Goal: Obtain resource: Download file/media

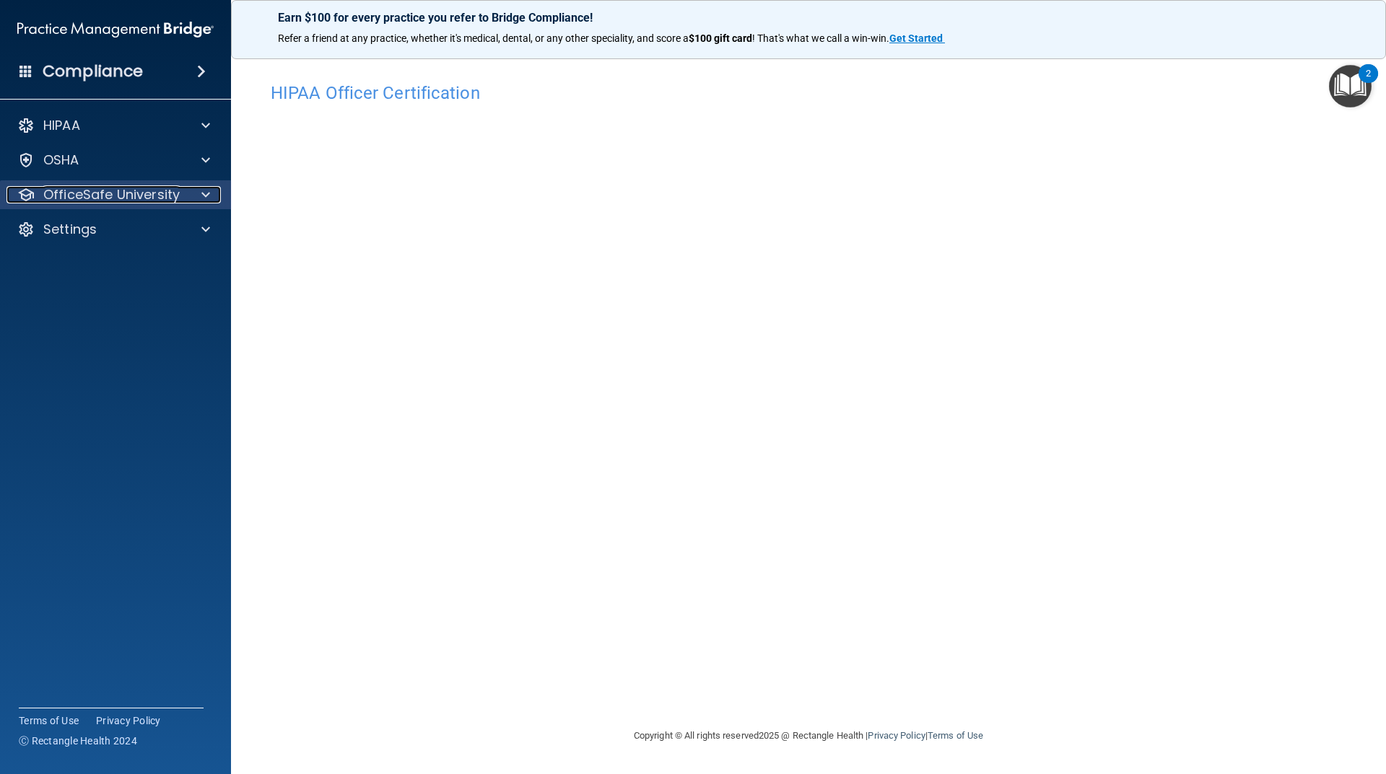
click at [210, 191] on div at bounding box center [203, 194] width 36 height 17
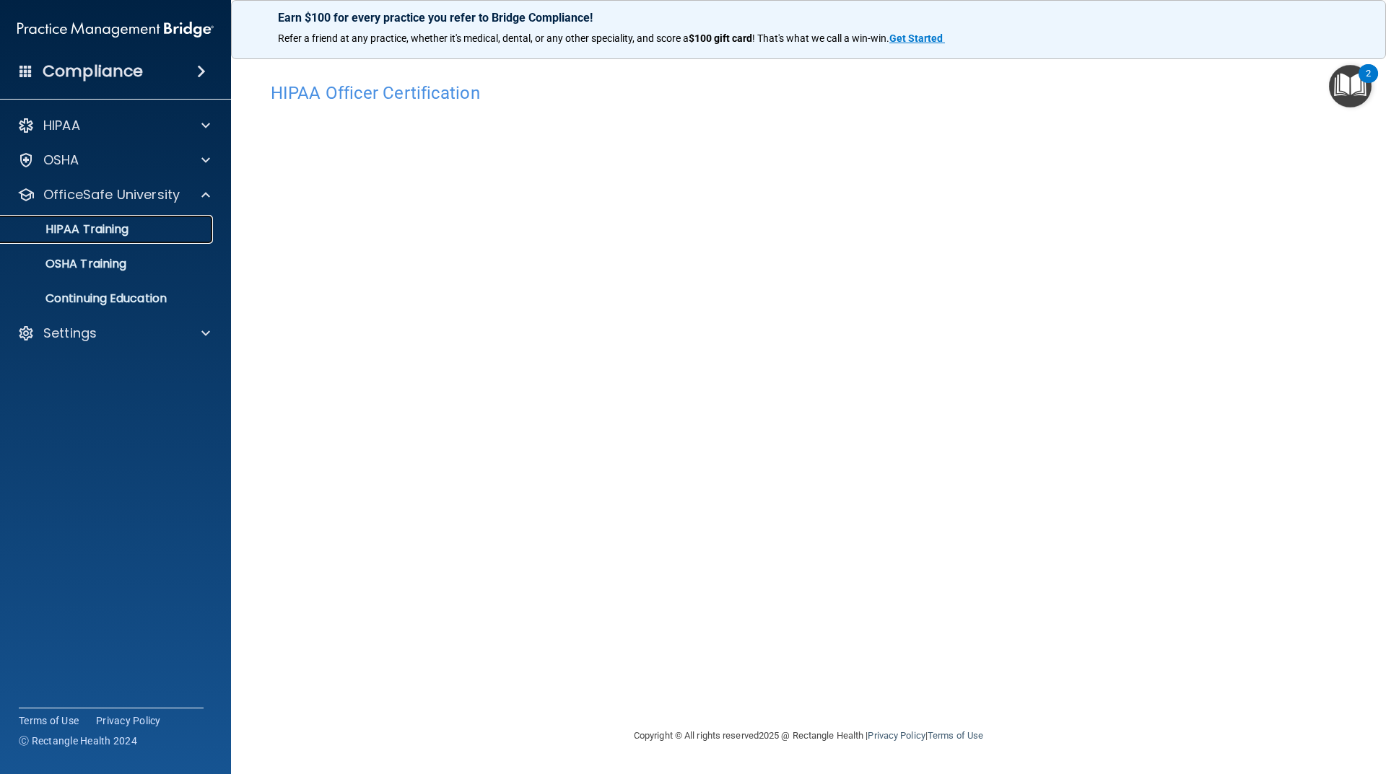
click at [132, 237] on link "HIPAA Training" at bounding box center [99, 229] width 227 height 29
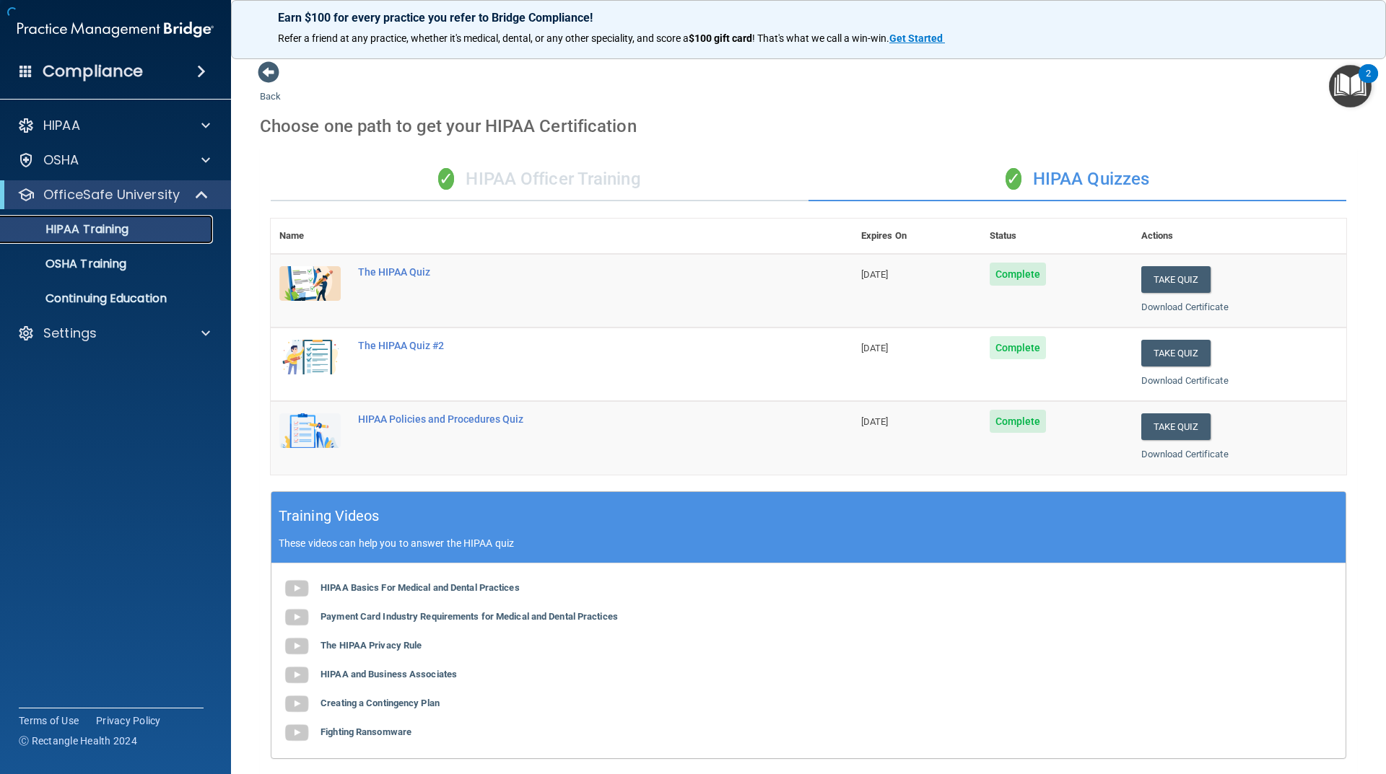
click at [109, 227] on p "HIPAA Training" at bounding box center [68, 229] width 119 height 14
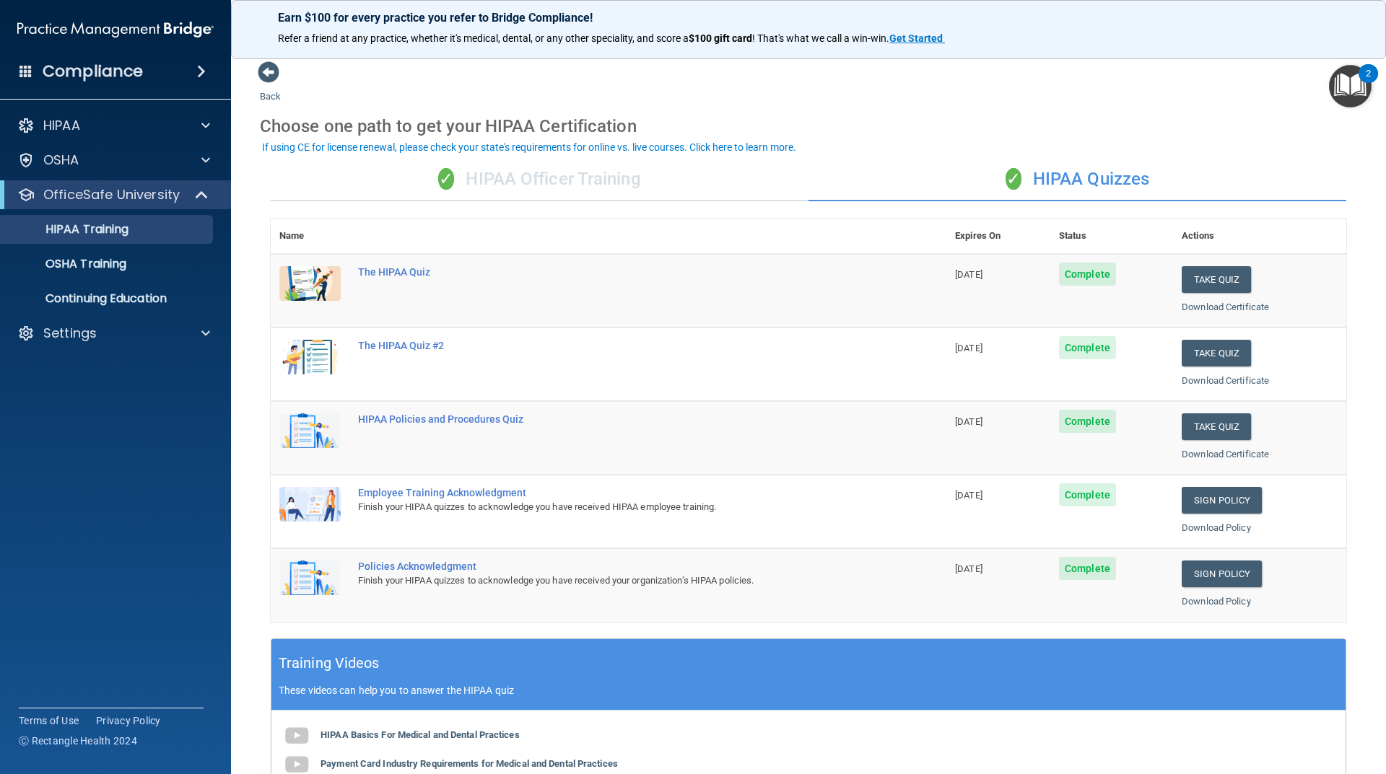
click at [499, 192] on div "✓ HIPAA Officer Training" at bounding box center [540, 179] width 538 height 43
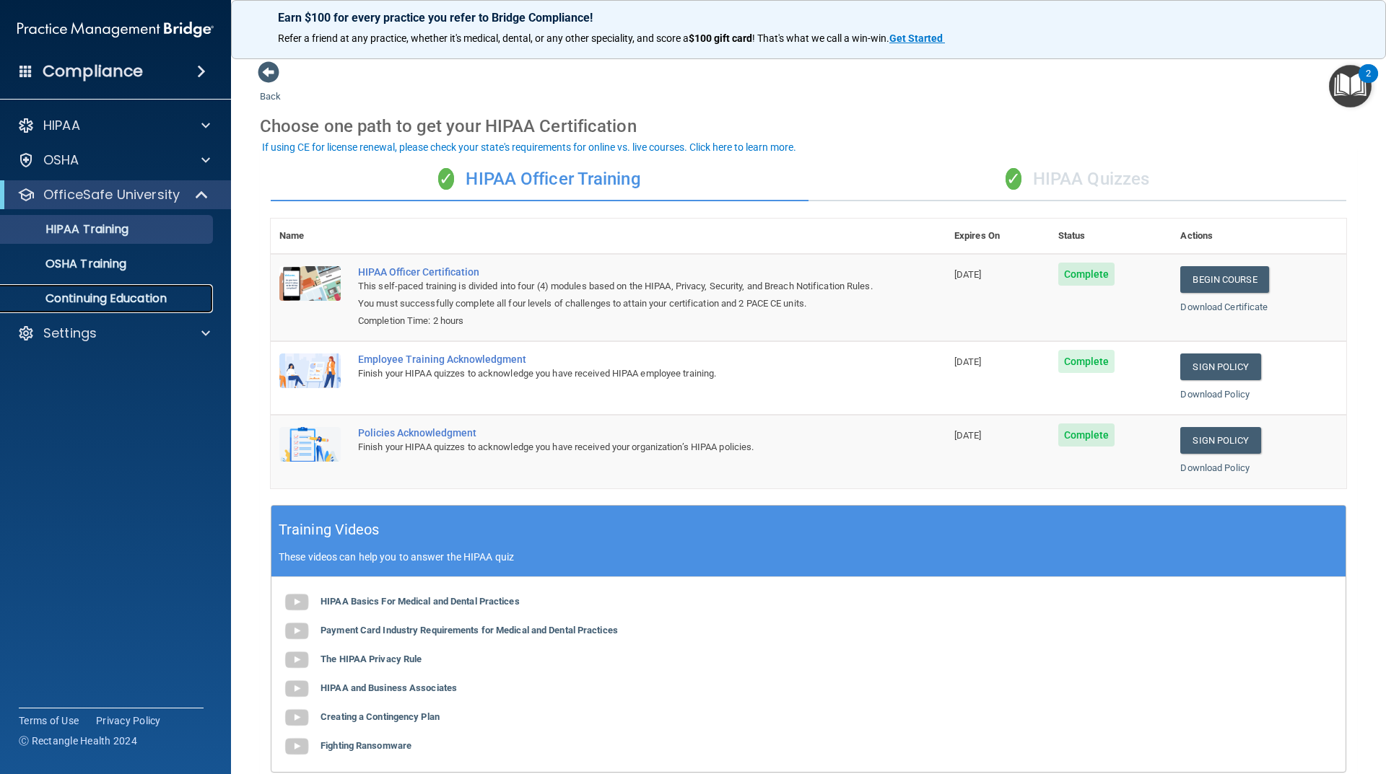
click at [134, 300] on p "Continuing Education" at bounding box center [107, 299] width 197 height 14
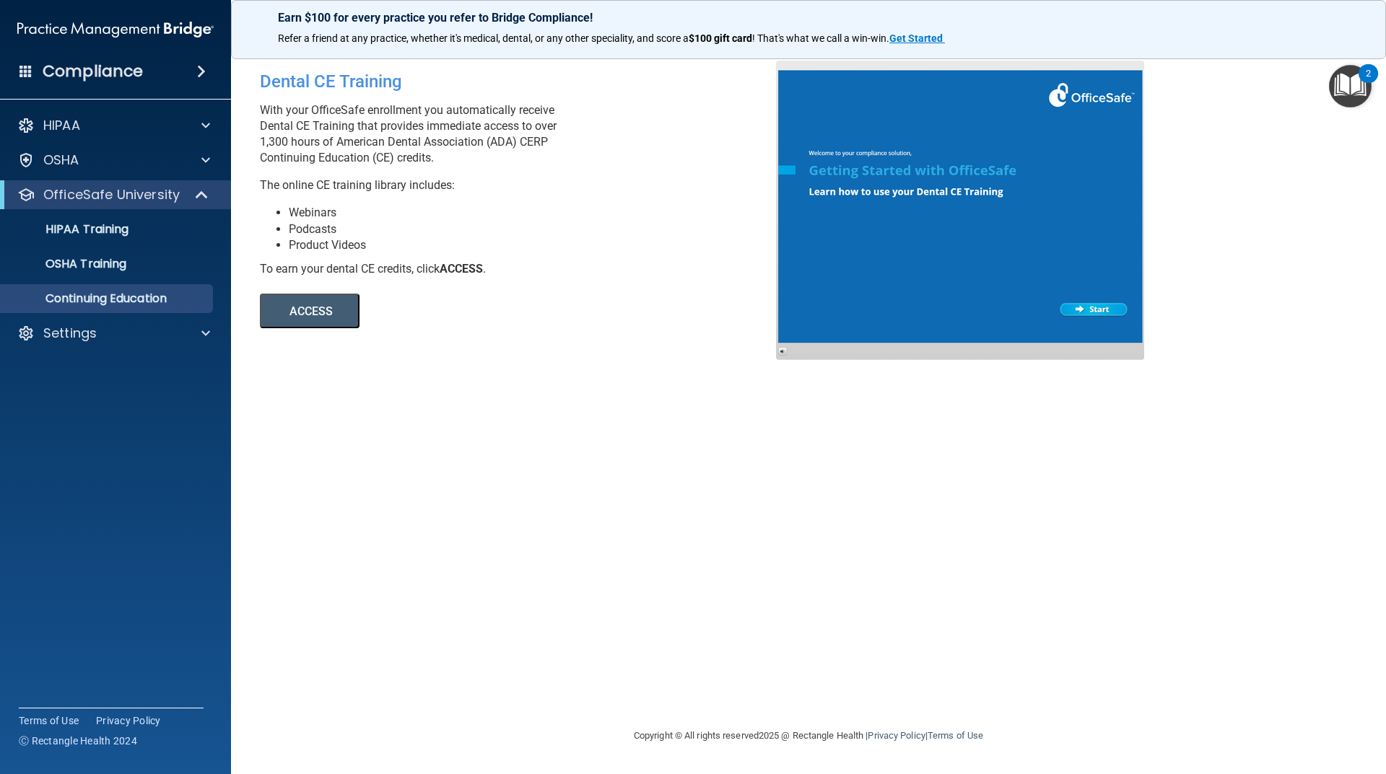
click at [206, 74] on span at bounding box center [201, 71] width 9 height 17
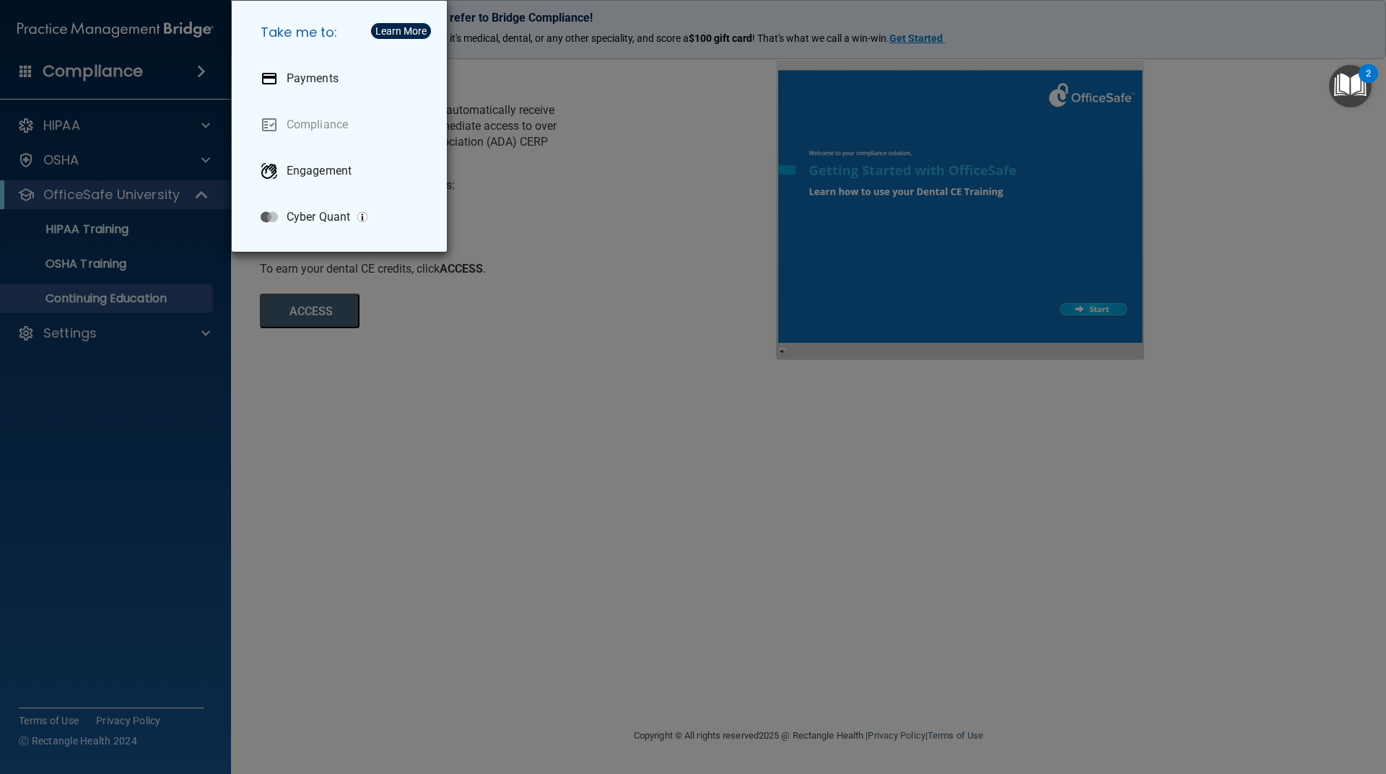
drag, startPoint x: 284, startPoint y: 373, endPoint x: 279, endPoint y: 358, distance: 16.0
click at [285, 373] on div "Take me to: Payments Compliance Engagement Cyber Quant" at bounding box center [693, 387] width 1386 height 774
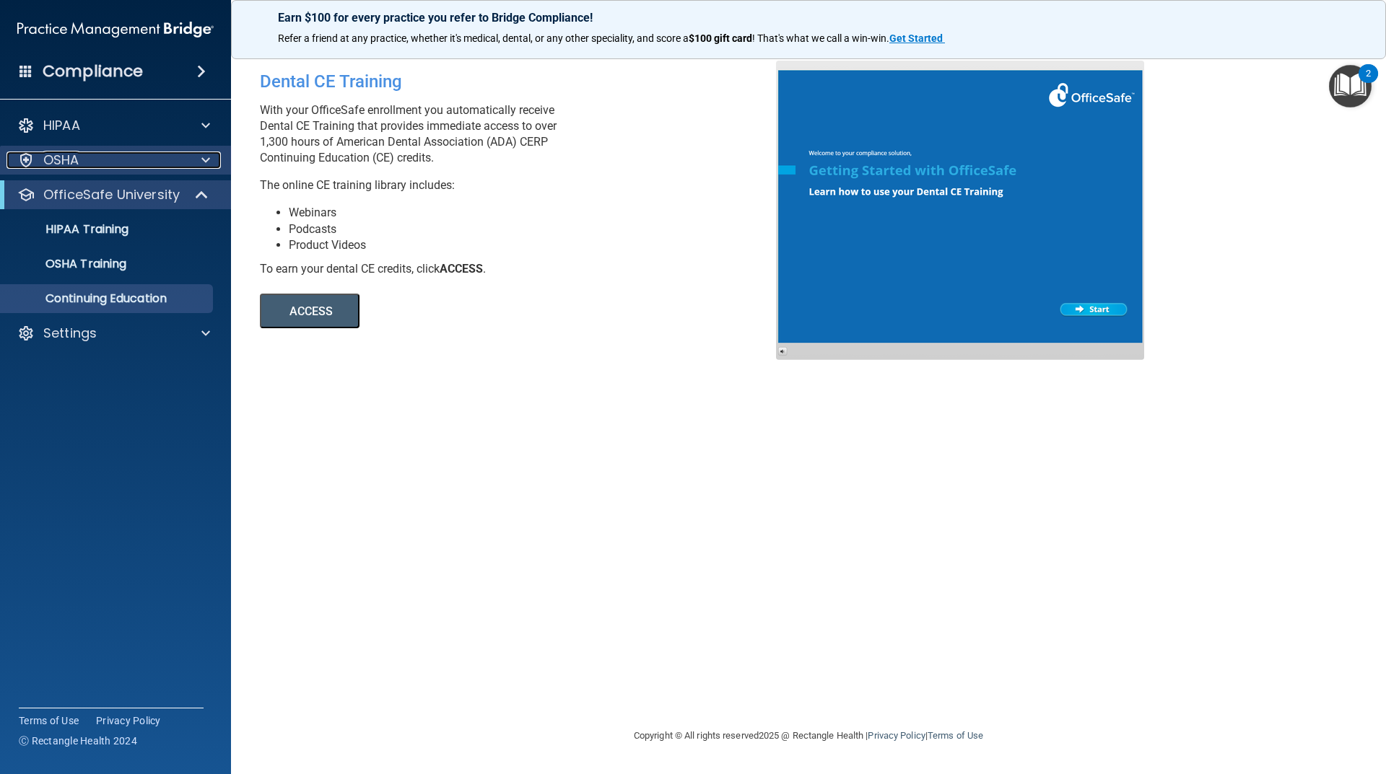
click at [204, 165] on span at bounding box center [205, 160] width 9 height 17
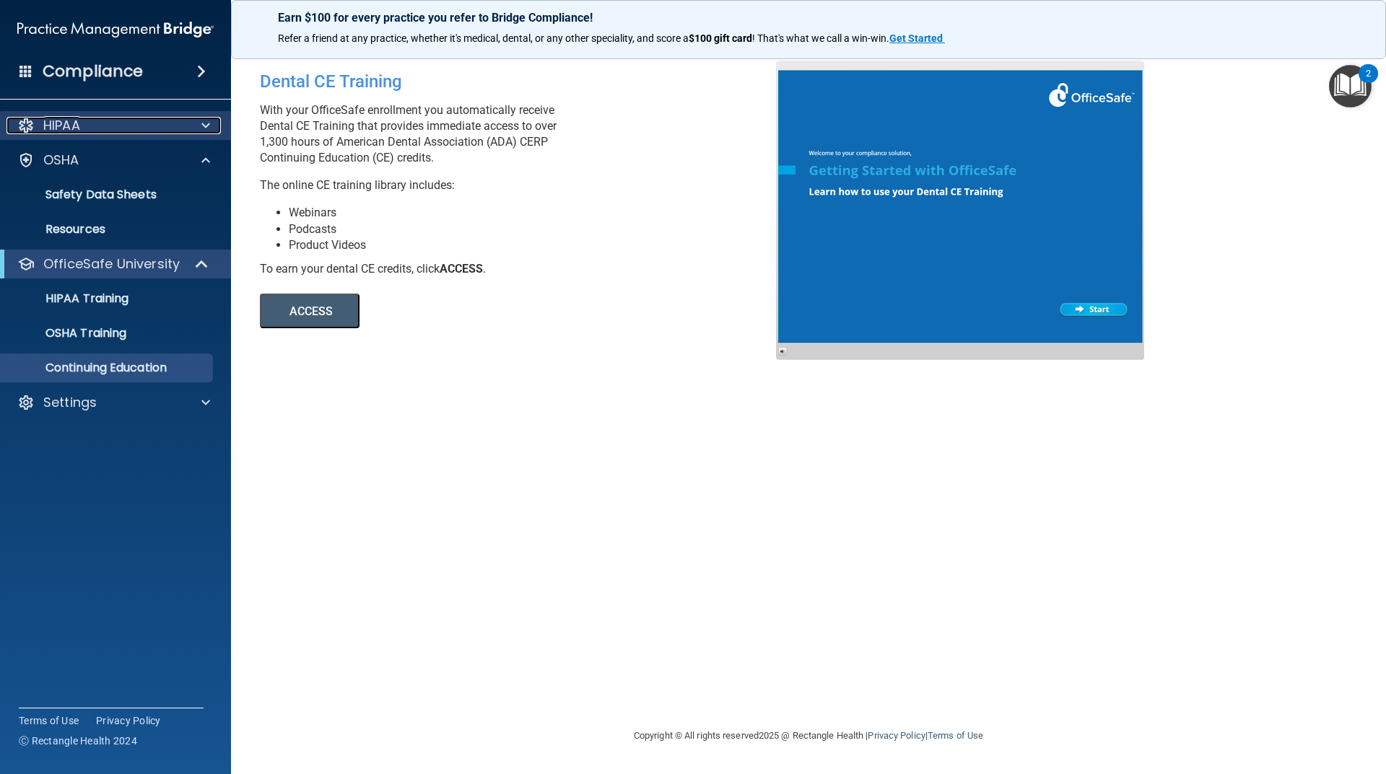
click at [206, 128] on span at bounding box center [205, 125] width 9 height 17
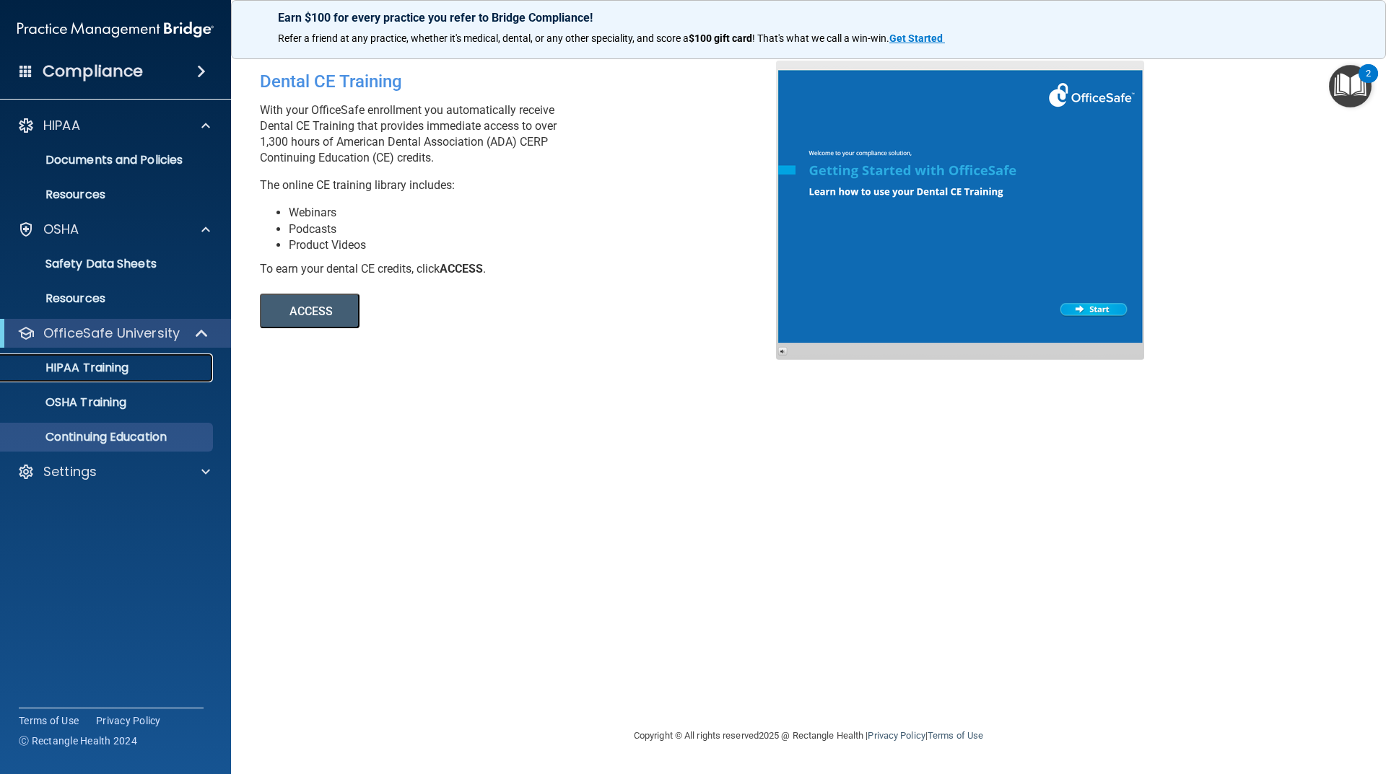
click at [118, 366] on p "HIPAA Training" at bounding box center [68, 368] width 119 height 14
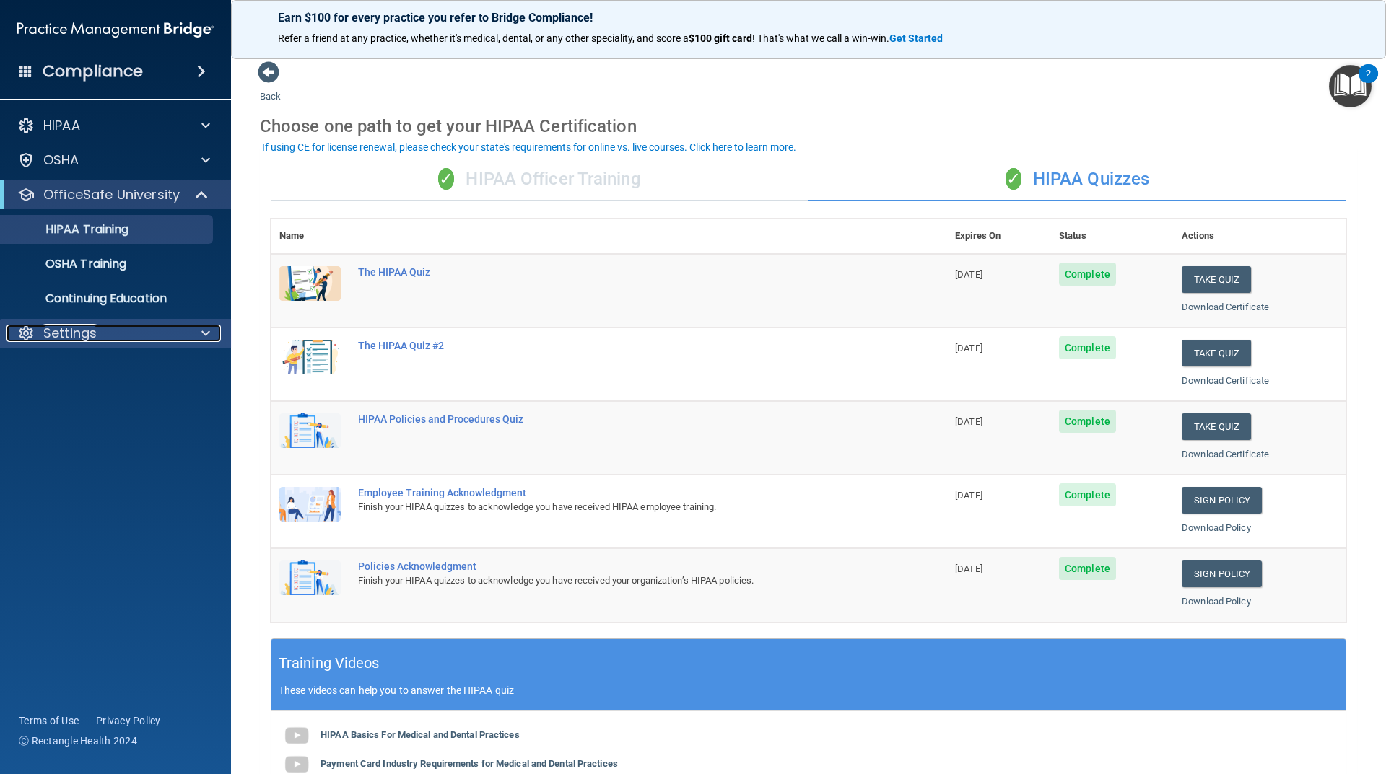
click at [201, 333] on div at bounding box center [203, 333] width 36 height 17
click at [128, 367] on p "My Account" at bounding box center [107, 368] width 197 height 14
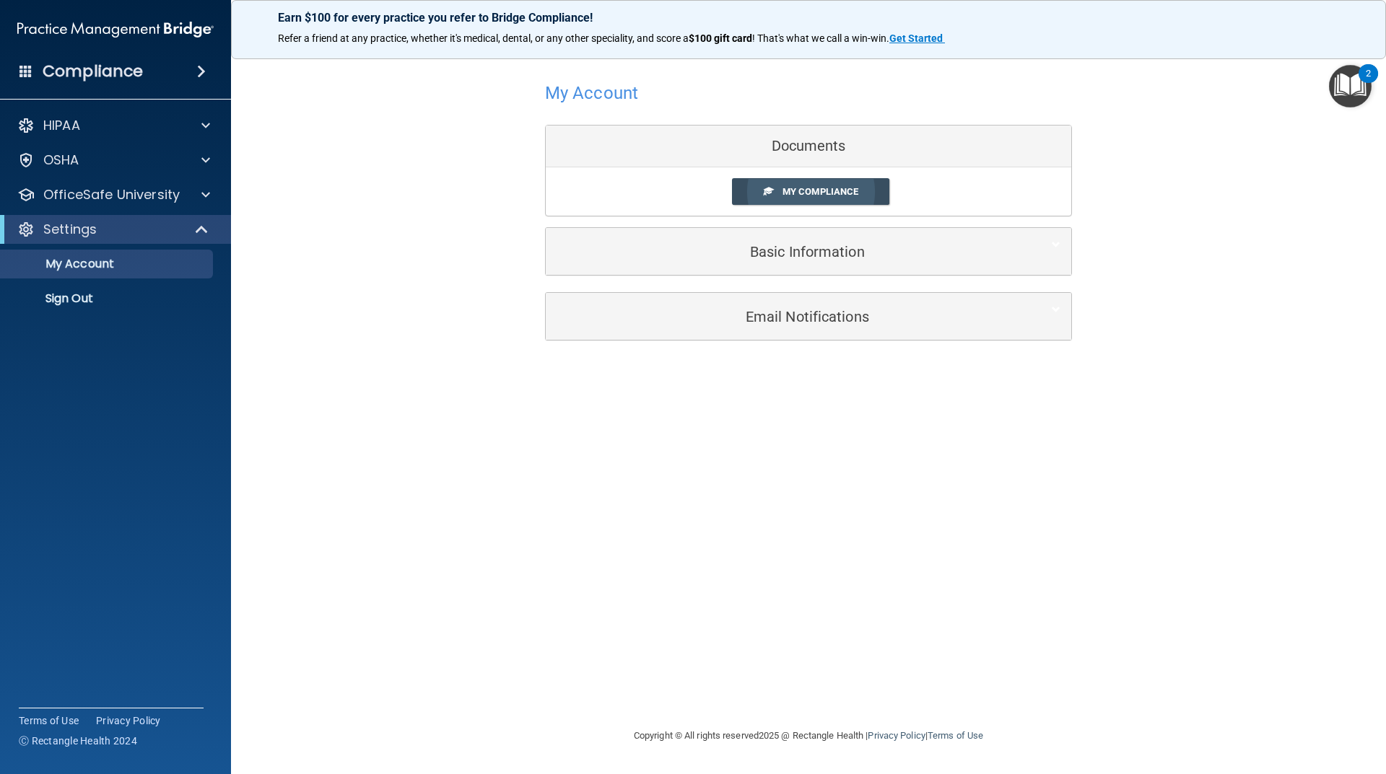
click at [811, 188] on span "My Compliance" at bounding box center [820, 191] width 76 height 11
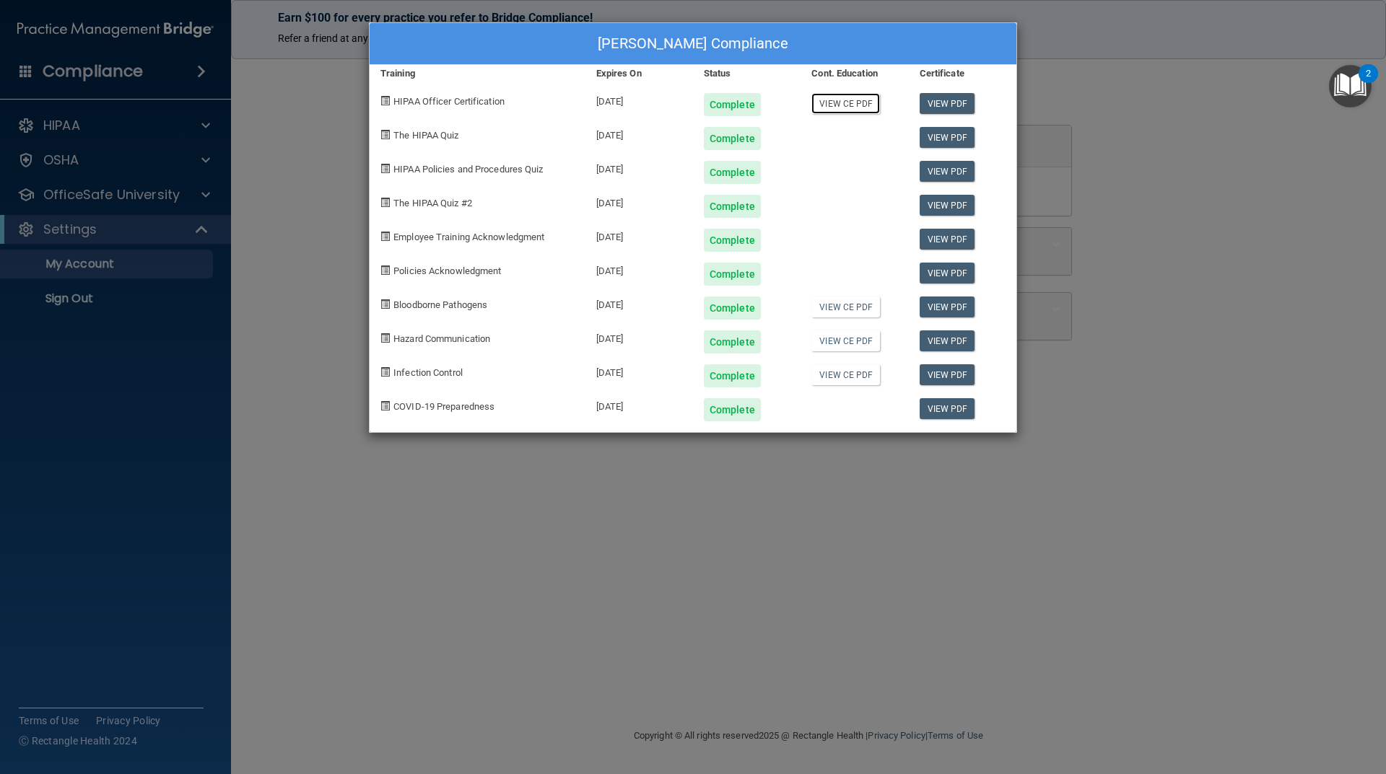
click at [834, 102] on link "View CE PDF" at bounding box center [845, 103] width 69 height 21
click at [845, 375] on link "View CE PDF" at bounding box center [845, 374] width 69 height 21
click at [834, 340] on link "View CE PDF" at bounding box center [845, 341] width 69 height 21
click at [821, 305] on link "View CE PDF" at bounding box center [845, 307] width 69 height 21
